Goal: Contribute content: Add original content to the website for others to see

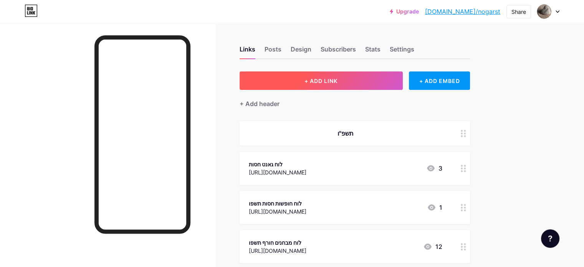
click at [337, 79] on span "+ ADD LINK" at bounding box center [320, 81] width 33 height 7
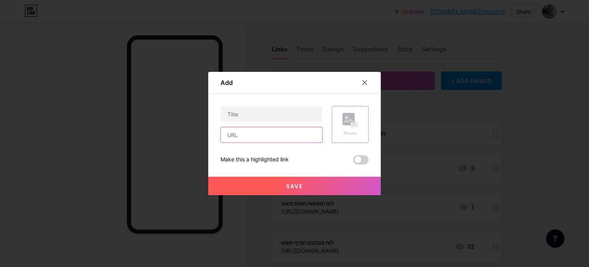
click at [272, 132] on input "text" at bounding box center [271, 134] width 101 height 15
paste input "[URL][DOMAIN_NAME]"
type input "[URL][DOMAIN_NAME]"
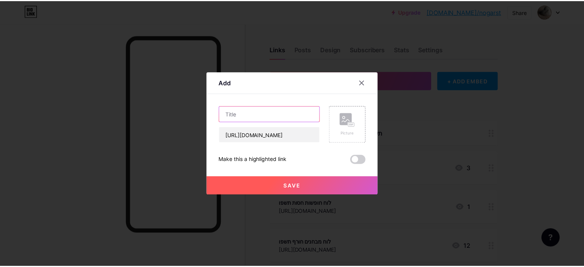
scroll to position [0, 0]
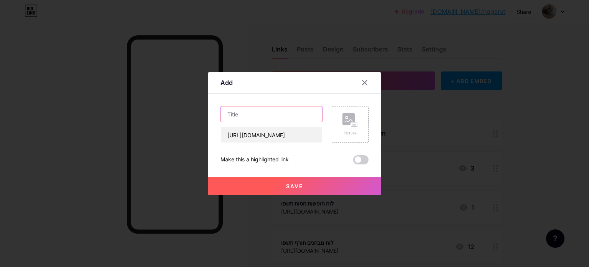
click at [241, 111] on input "text" at bounding box center [271, 113] width 101 height 15
type input "טופס לפרטי רכזת בחינות במרכז"
click at [290, 184] on span "Save" at bounding box center [294, 186] width 17 height 7
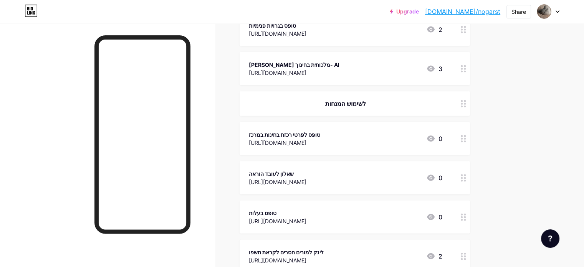
scroll to position [1650, 0]
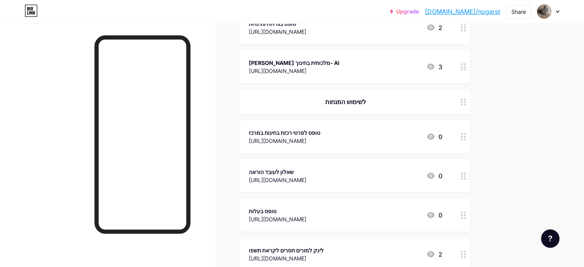
click at [320, 130] on div "טופס לפרטי רכזת בחינות במרכז" at bounding box center [284, 133] width 71 height 8
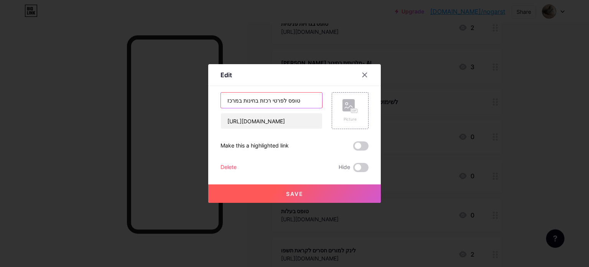
click at [283, 98] on input "טופס לפרטי רכזת בחינות במרכז" at bounding box center [271, 99] width 101 height 15
click at [280, 101] on input "טופס לפרטי רכזת בחינות במרכז" at bounding box center [271, 99] width 101 height 15
type input "טופס פרטי רכזת בחינות במרכז"
click at [296, 195] on span "Save" at bounding box center [294, 193] width 17 height 7
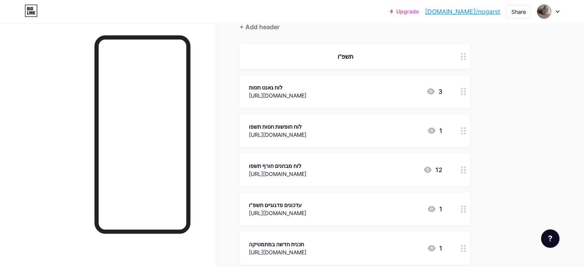
scroll to position [115, 0]
